Goal: Task Accomplishment & Management: Manage account settings

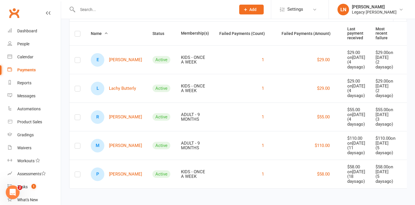
click at [90, 9] on input "text" at bounding box center [154, 9] width 156 height 8
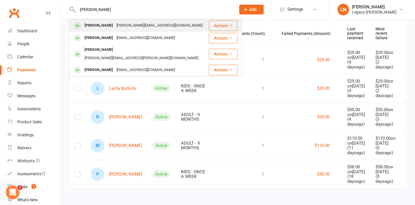
type input "leo"
click at [150, 24] on div "Brendan.chilby@hotmail.com" at bounding box center [160, 25] width 90 height 8
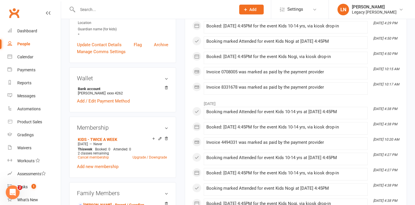
scroll to position [152, 0]
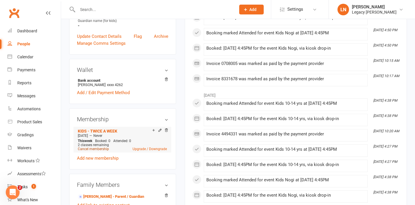
click at [92, 147] on link "Cancel membership" at bounding box center [93, 149] width 31 height 4
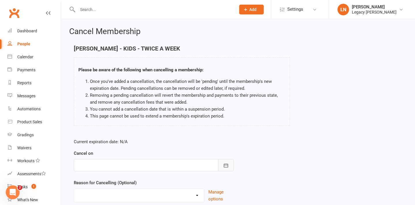
click at [221, 165] on button "button" at bounding box center [226, 165] width 16 height 12
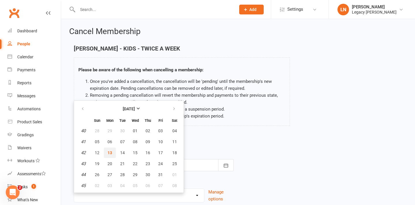
click at [111, 153] on span "13" at bounding box center [109, 152] width 5 height 5
type input "[DATE]"
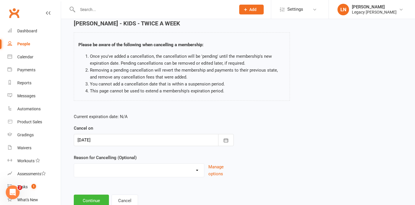
scroll to position [44, 0]
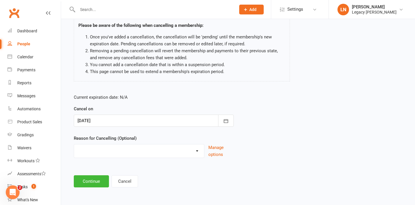
click at [111, 145] on select "Change to casual classes Financial reasons Illness Injury Lost interest Members…" at bounding box center [139, 150] width 130 height 12
select select "10"
click at [74, 144] on select "Change to casual classes Financial reasons Illness Injury Lost interest Members…" at bounding box center [139, 150] width 130 height 12
click at [86, 186] on button "Continue" at bounding box center [91, 181] width 35 height 12
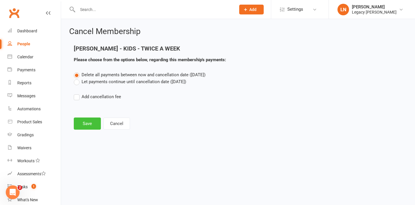
click at [86, 122] on button "Save" at bounding box center [87, 123] width 27 height 12
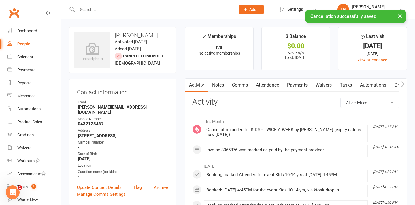
click at [98, 9] on input "text" at bounding box center [154, 9] width 156 height 8
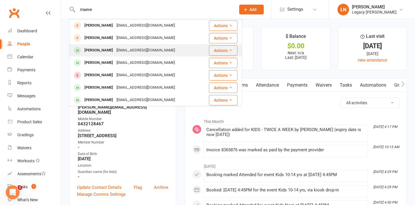
type input "maeve"
click at [87, 56] on div "Maeve Davies Ciaranbromhead7@gmail.com" at bounding box center [136, 50] width 132 height 12
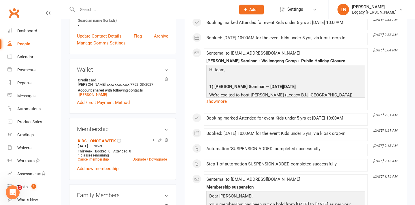
scroll to position [151, 0]
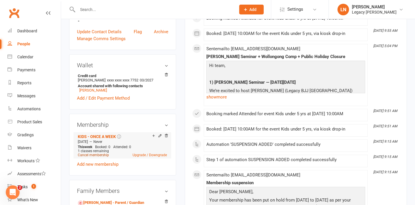
click at [88, 155] on link "Cancel membership" at bounding box center [93, 155] width 31 height 4
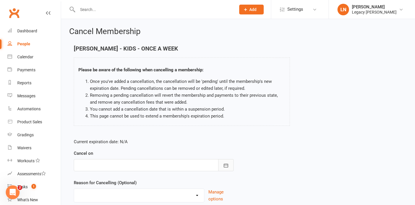
click at [223, 160] on button "button" at bounding box center [226, 165] width 16 height 12
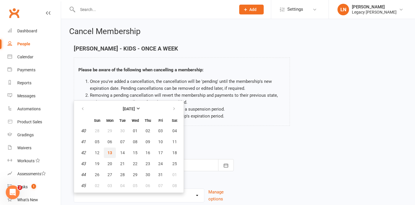
click at [111, 152] on span "13" at bounding box center [109, 152] width 5 height 5
type input "[DATE]"
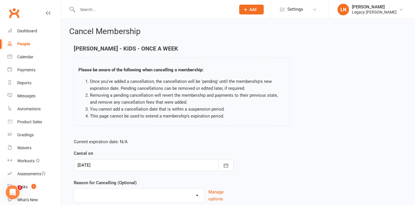
click at [115, 192] on select "Change to casual classes Financial reasons Illness Injury Lost interest Members…" at bounding box center [139, 194] width 130 height 12
select select "4"
click at [74, 188] on select "Change to casual classes Financial reasons Illness Injury Lost interest Members…" at bounding box center [139, 194] width 130 height 12
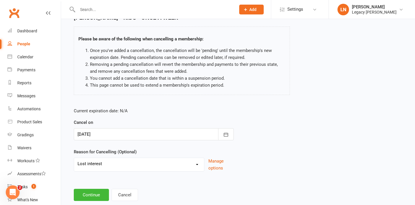
scroll to position [44, 0]
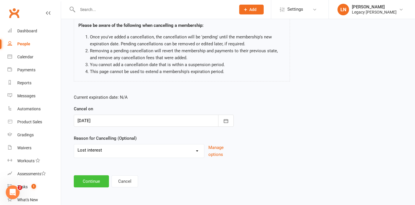
click at [92, 177] on button "Continue" at bounding box center [91, 181] width 35 height 12
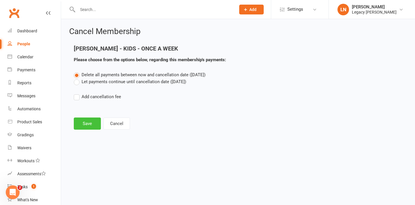
click at [84, 121] on button "Save" at bounding box center [87, 123] width 27 height 12
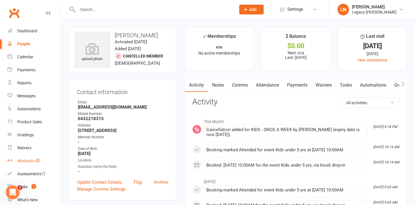
scroll to position [73, 0]
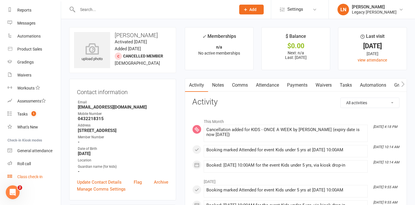
click at [28, 177] on div "Class check-in" at bounding box center [29, 176] width 25 height 5
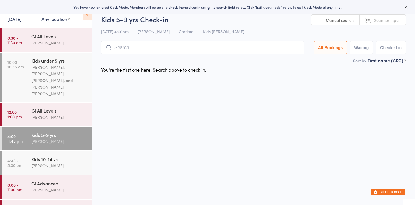
click at [393, 191] on button "Exit kiosk mode" at bounding box center [388, 191] width 35 height 7
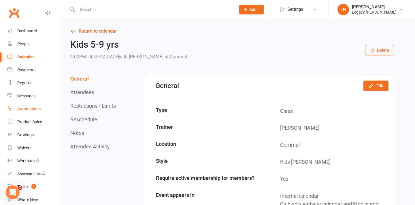
scroll to position [73, 0]
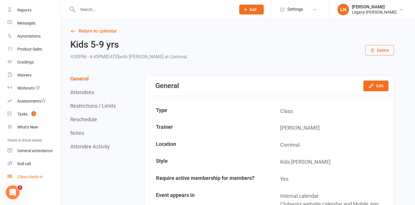
click at [33, 177] on div "Class check-in" at bounding box center [29, 176] width 25 height 5
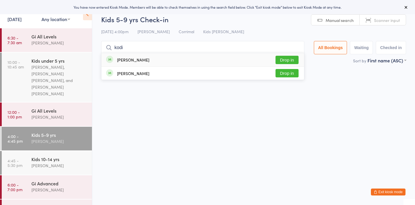
type input "kodi"
click at [282, 57] on button "Drop in" at bounding box center [287, 60] width 23 height 8
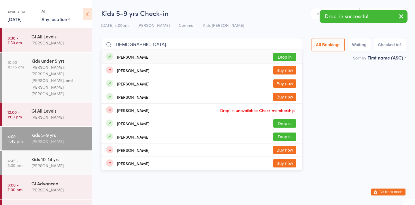
type input "christian"
click at [277, 54] on button "Drop in" at bounding box center [284, 57] width 23 height 8
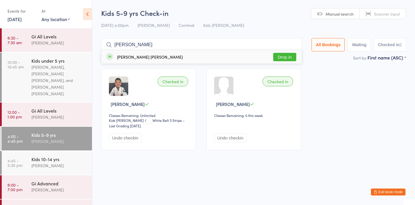
type input "flynn"
click at [287, 55] on button "Drop in" at bounding box center [284, 57] width 23 height 8
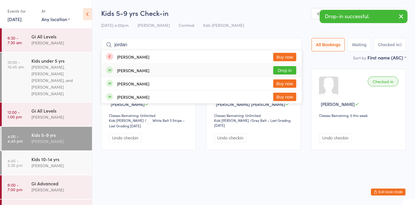
type input "jordan"
click at [277, 70] on button "Drop in" at bounding box center [284, 70] width 23 height 8
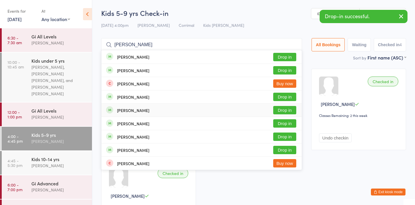
type input "charlie"
click at [285, 110] on button "Drop in" at bounding box center [284, 110] width 23 height 8
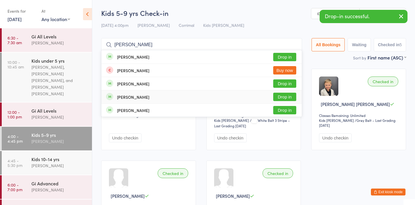
type input "leo"
click at [286, 96] on button "Drop in" at bounding box center [284, 97] width 23 height 8
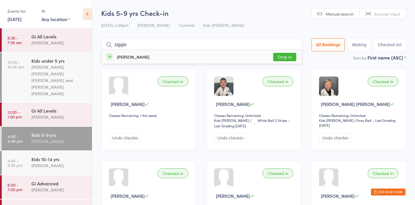
type input "ziggie"
click at [284, 54] on button "Drop in" at bounding box center [284, 57] width 23 height 8
type input "[PERSON_NAME]"
click at [282, 57] on button "Drop in" at bounding box center [284, 57] width 23 height 8
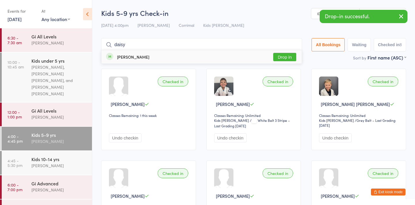
type input "daisy"
click at [280, 56] on button "Drop in" at bounding box center [284, 57] width 23 height 8
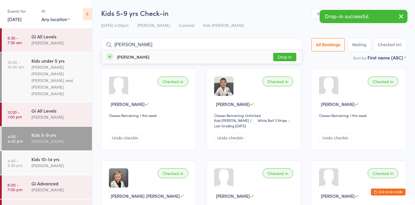
type input "evelyn"
click at [283, 54] on button "Drop in" at bounding box center [284, 57] width 23 height 8
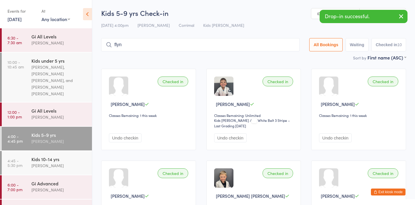
type input "flynn"
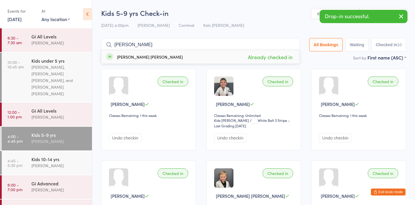
click at [291, 44] on input "flynn" at bounding box center [200, 44] width 199 height 13
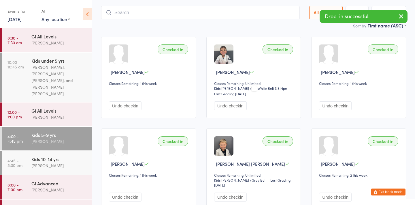
scroll to position [38, 0]
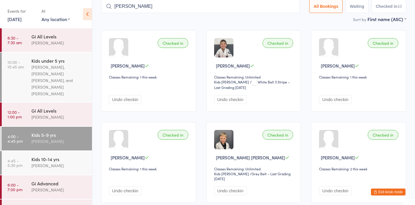
type input "thomas"
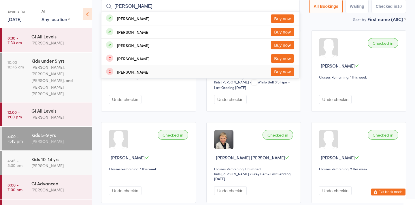
scroll to position [0, 0]
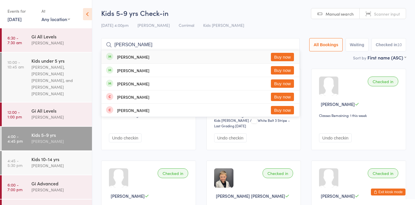
click at [291, 45] on input "thomas" at bounding box center [200, 44] width 199 height 13
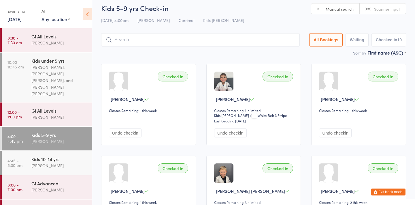
scroll to position [2, 0]
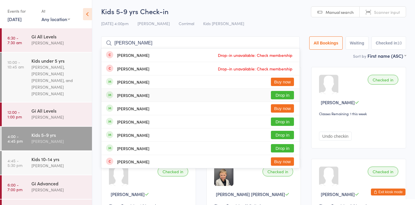
type input "tom"
click at [281, 94] on button "Drop in" at bounding box center [282, 95] width 23 height 8
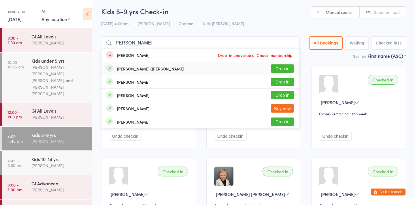
type input "benny"
click at [280, 67] on button "Drop in" at bounding box center [282, 68] width 23 height 8
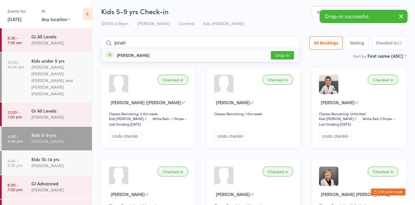
type input "jonah"
click at [276, 54] on button "Drop in" at bounding box center [282, 55] width 23 height 8
type input "daisy"
click at [291, 44] on input "daisy" at bounding box center [200, 42] width 199 height 13
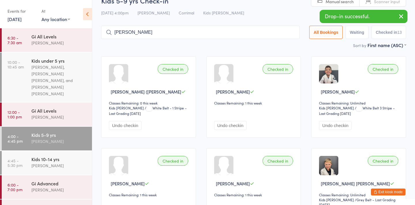
type input "evelyn"
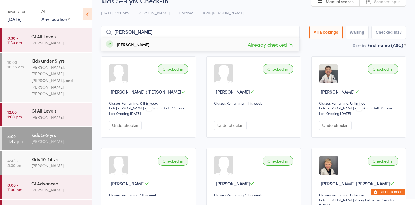
click at [291, 31] on input "evelyn" at bounding box center [200, 32] width 199 height 13
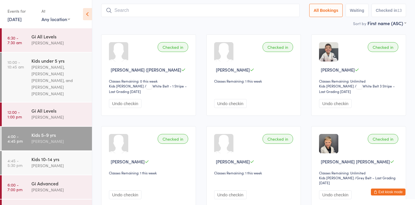
scroll to position [38, 0]
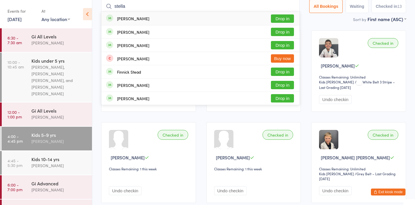
type input "stella"
click at [280, 16] on button "Drop in" at bounding box center [282, 18] width 23 height 8
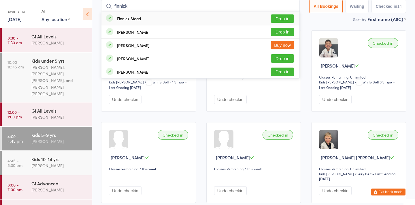
type input "finnick"
click at [281, 17] on button "Drop in" at bounding box center [282, 18] width 23 height 8
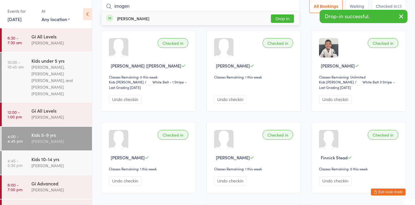
type input "imogen"
click at [287, 18] on button "Drop in" at bounding box center [282, 18] width 23 height 8
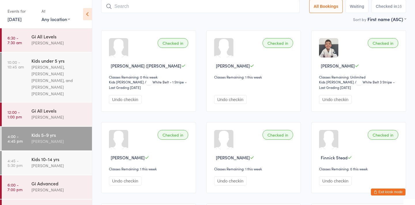
click at [380, 189] on button "Exit kiosk mode" at bounding box center [388, 191] width 35 height 7
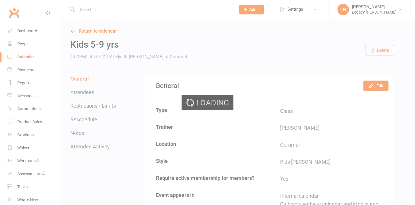
click at [124, 5] on div "Loading" at bounding box center [207, 102] width 415 height 205
click at [100, 7] on div "Loading" at bounding box center [207, 102] width 415 height 205
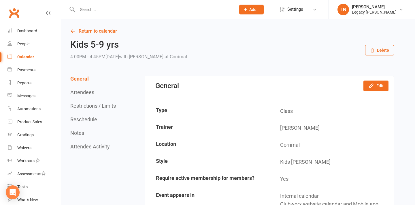
click at [93, 12] on input "text" at bounding box center [154, 9] width 156 height 8
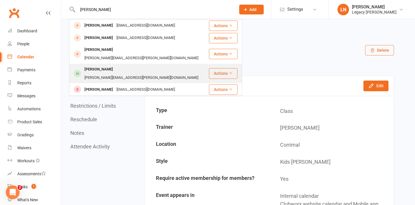
type input "[PERSON_NAME]"
click at [97, 65] on div "[PERSON_NAME]" at bounding box center [99, 69] width 32 height 8
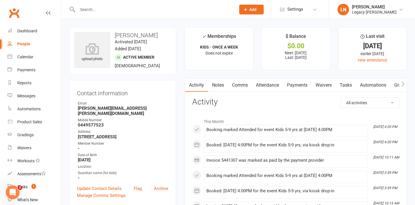
scroll to position [7, 0]
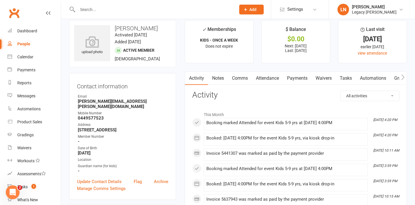
click at [298, 80] on link "Payments" at bounding box center [297, 77] width 29 height 13
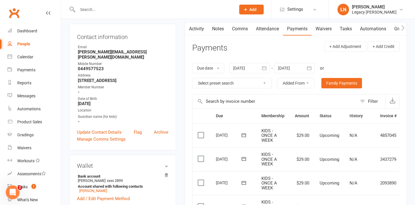
scroll to position [40, 0]
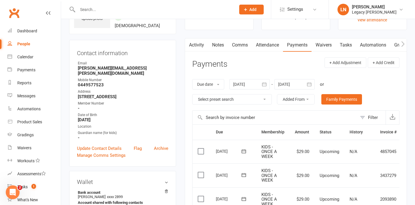
click at [267, 43] on link "Attendance" at bounding box center [267, 44] width 31 height 13
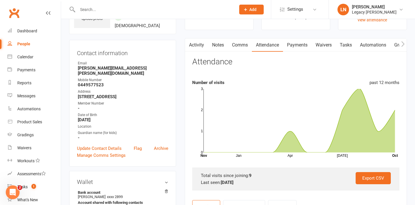
click at [190, 41] on icon "button" at bounding box center [188, 44] width 3 height 6
click at [195, 44] on link "Activity" at bounding box center [196, 44] width 23 height 13
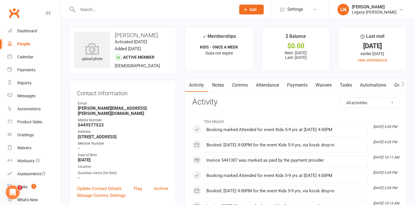
click at [298, 84] on link "Payments" at bounding box center [297, 84] width 29 height 13
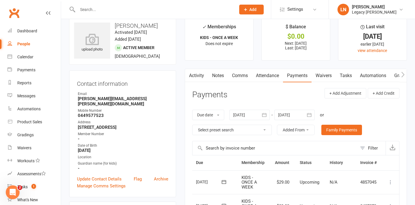
scroll to position [27, 0]
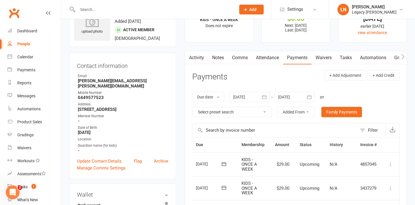
click at [264, 96] on icon "button" at bounding box center [264, 97] width 6 height 6
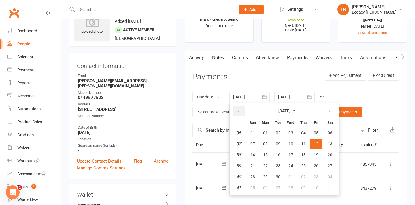
click at [241, 107] on button "button" at bounding box center [239, 110] width 12 height 10
click at [278, 132] on span "01" at bounding box center [278, 132] width 5 height 5
type input "[DATE]"
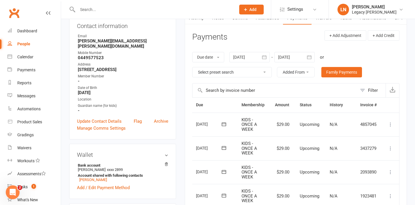
scroll to position [53, 0]
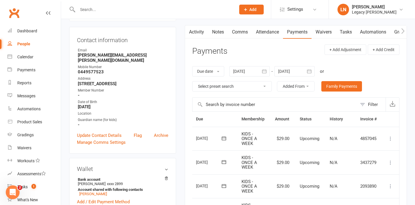
click at [87, 12] on input "text" at bounding box center [154, 9] width 156 height 8
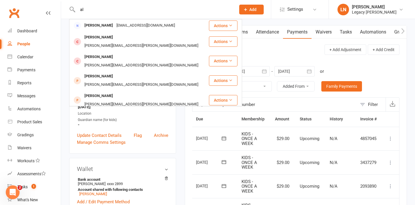
type input "a"
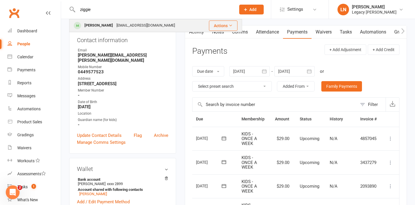
type input "ziggie"
click at [89, 29] on div "[PERSON_NAME]" at bounding box center [99, 25] width 32 height 8
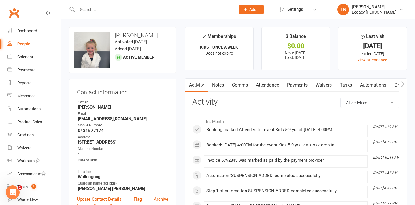
click at [298, 84] on link "Payments" at bounding box center [297, 84] width 29 height 13
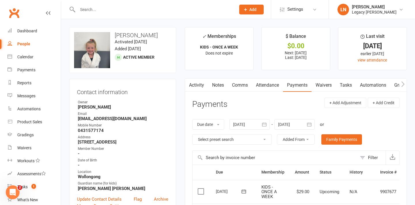
click at [85, 7] on input "text" at bounding box center [154, 9] width 156 height 8
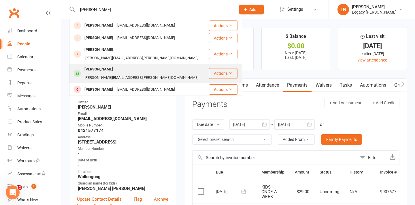
type input "[PERSON_NAME]"
click at [99, 65] on div "[PERSON_NAME]" at bounding box center [99, 69] width 32 height 8
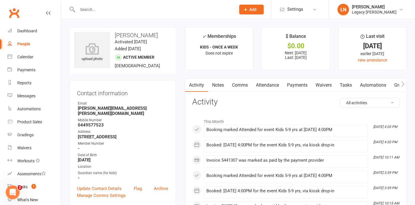
click at [272, 85] on link "Attendance" at bounding box center [267, 84] width 31 height 13
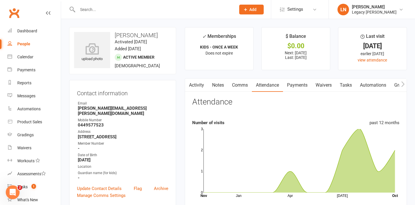
click at [302, 88] on link "Payments" at bounding box center [297, 84] width 29 height 13
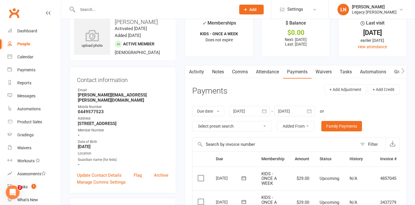
scroll to position [18, 0]
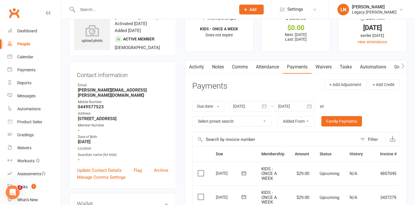
click at [265, 107] on icon "button" at bounding box center [264, 106] width 6 height 6
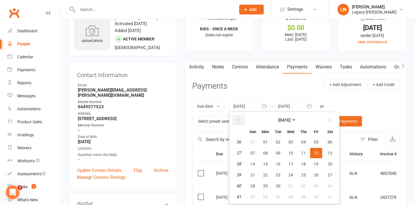
click at [238, 117] on button "button" at bounding box center [239, 120] width 12 height 10
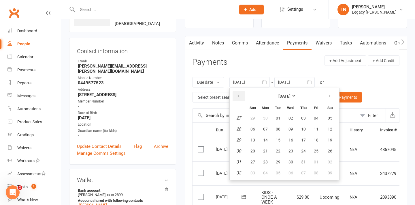
scroll to position [48, 0]
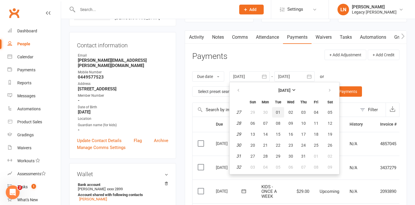
click at [280, 114] on button "01" at bounding box center [278, 112] width 12 height 10
type input "[DATE]"
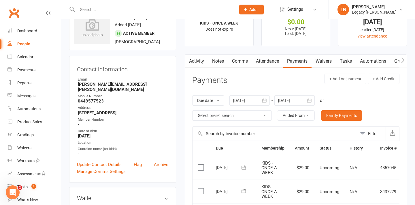
scroll to position [0, 0]
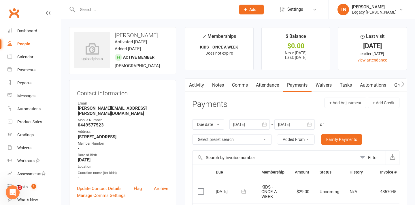
click at [191, 83] on button "button" at bounding box center [188, 84] width 7 height 13
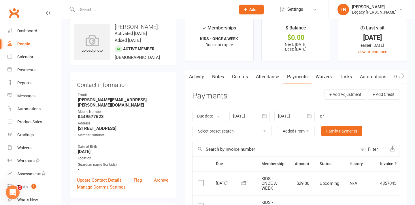
scroll to position [9, 0]
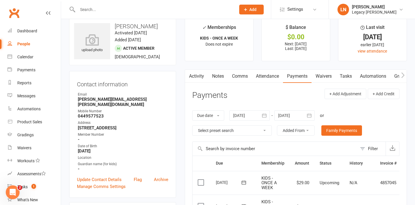
click at [195, 73] on link "Activity" at bounding box center [196, 75] width 23 height 13
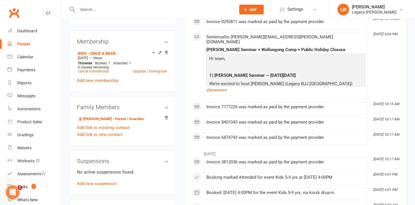
scroll to position [242, 0]
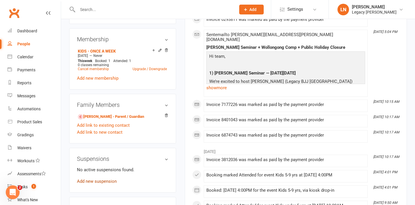
click at [103, 181] on link "Add new suspension" at bounding box center [97, 180] width 40 height 5
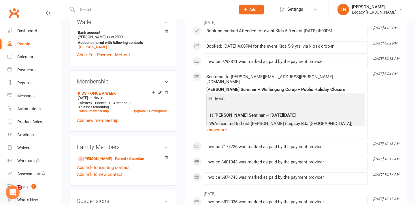
scroll to position [207, 0]
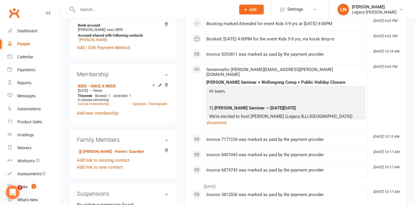
click at [166, 139] on h3 "Family Members" at bounding box center [122, 139] width 91 height 6
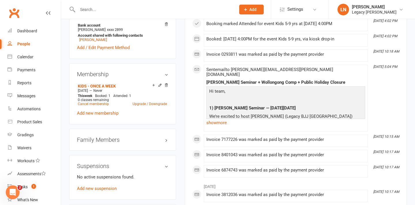
click at [164, 163] on h3 "Suspensions" at bounding box center [122, 166] width 91 height 6
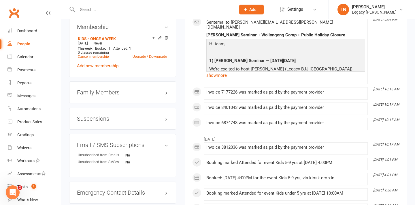
scroll to position [255, 0]
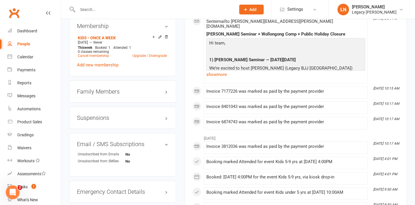
click at [156, 118] on h3 "Suspensions" at bounding box center [122, 117] width 91 height 6
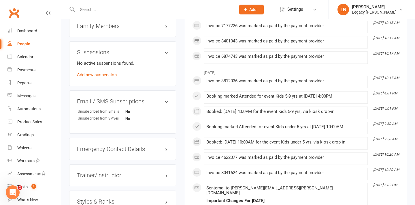
scroll to position [0, 0]
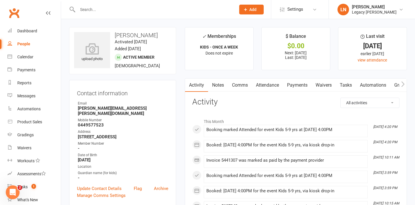
click at [269, 85] on link "Attendance" at bounding box center [267, 84] width 31 height 13
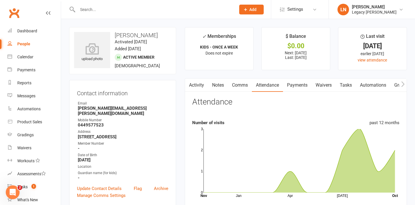
click at [191, 81] on button "button" at bounding box center [188, 84] width 7 height 13
click at [196, 85] on link "Activity" at bounding box center [196, 84] width 23 height 13
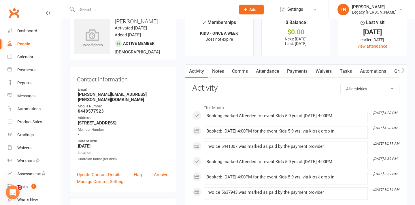
scroll to position [16, 0]
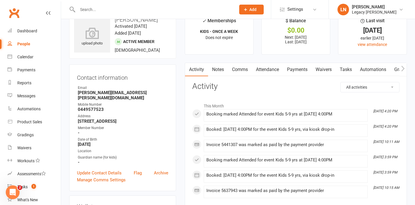
click at [265, 69] on link "Attendance" at bounding box center [267, 69] width 31 height 13
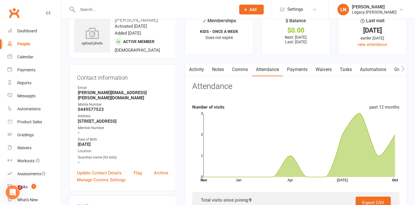
click at [295, 71] on link "Payments" at bounding box center [297, 69] width 29 height 13
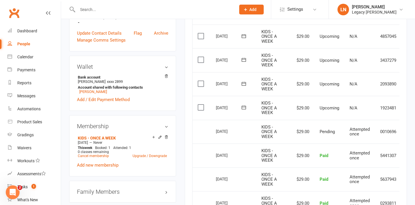
click at [199, 106] on label at bounding box center [202, 107] width 8 height 6
click at [199, 104] on input "checkbox" at bounding box center [200, 104] width 4 height 0
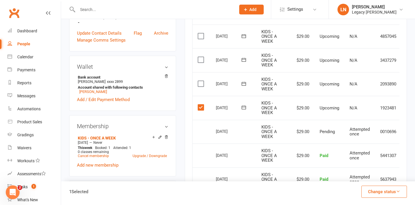
click at [199, 82] on label at bounding box center [202, 84] width 8 height 6
click at [199, 81] on input "checkbox" at bounding box center [200, 81] width 4 height 0
click at [201, 61] on label at bounding box center [202, 60] width 8 height 6
click at [201, 57] on input "checkbox" at bounding box center [200, 57] width 4 height 0
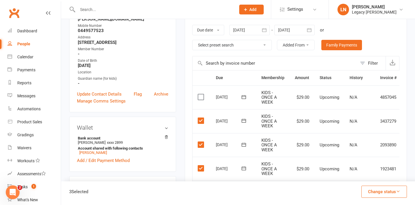
click at [200, 98] on label at bounding box center [202, 97] width 8 height 6
click at [200, 94] on input "checkbox" at bounding box center [200, 94] width 4 height 0
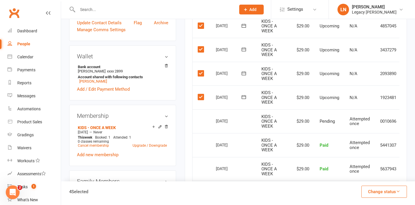
scroll to position [185, 0]
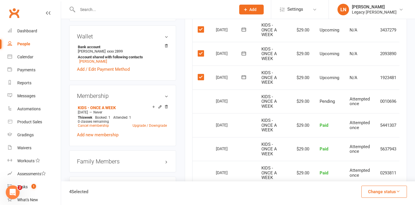
click at [398, 193] on button "Change status" at bounding box center [384, 191] width 46 height 12
click at [378, 150] on link "Paid (POS)" at bounding box center [378, 153] width 57 height 12
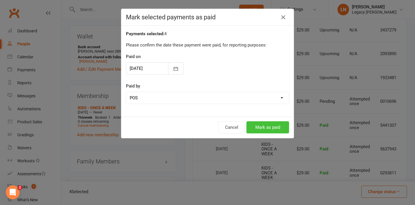
click at [267, 125] on button "Mark as paid" at bounding box center [267, 127] width 43 height 12
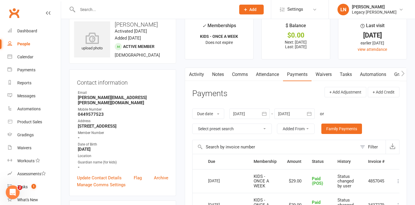
scroll to position [0, 0]
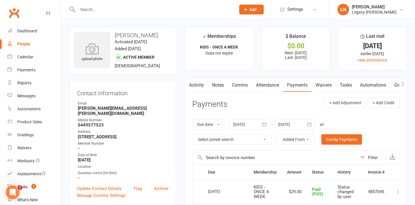
click at [266, 84] on link "Attendance" at bounding box center [267, 84] width 31 height 13
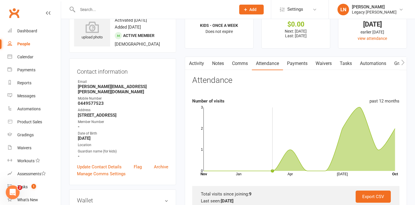
scroll to position [23, 0]
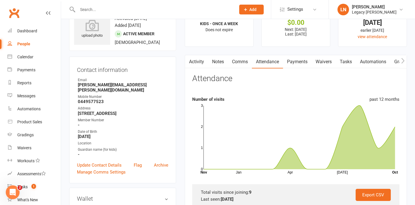
click at [193, 59] on link "Activity" at bounding box center [196, 61] width 23 height 13
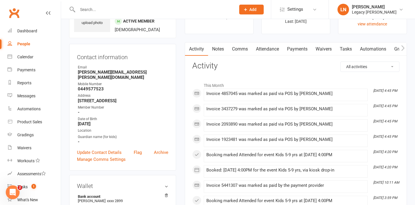
scroll to position [22, 0]
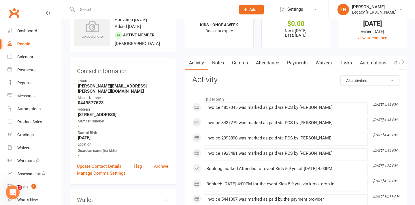
click at [304, 60] on link "Payments" at bounding box center [297, 62] width 29 height 13
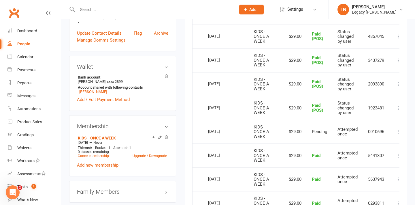
scroll to position [0, 8]
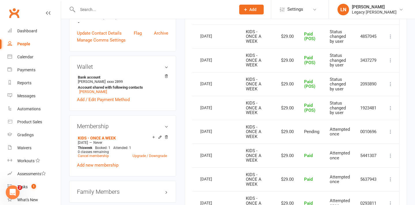
click at [392, 130] on icon at bounding box center [391, 132] width 6 height 6
click at [402, 113] on div "Activity Notes Comms Attendance Payments Waivers Tasks Automations Gradings / P…" at bounding box center [296, 119] width 222 height 392
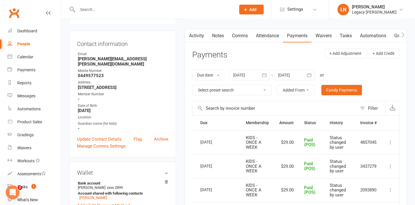
scroll to position [0, 0]
